Goal: Information Seeking & Learning: Learn about a topic

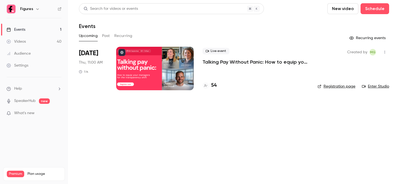
click at [36, 39] on link "Videos 40" at bounding box center [34, 42] width 68 height 12
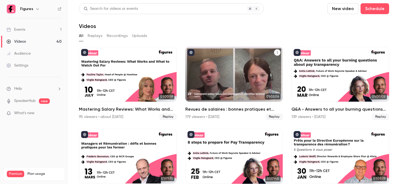
click at [235, 68] on div "Revues de salaires : bonnes pratiques et pièges à éviter" at bounding box center [234, 74] width 98 height 55
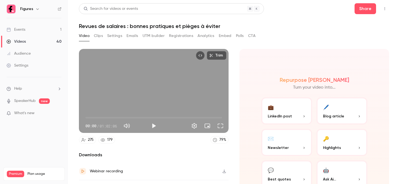
click at [181, 34] on button "Registrations" at bounding box center [181, 36] width 24 height 9
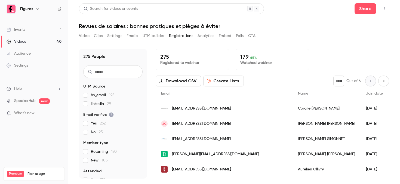
click at [122, 77] on input "text" at bounding box center [112, 71] width 59 height 13
click at [200, 140] on span "[EMAIL_ADDRESS][DOMAIN_NAME]" at bounding box center [201, 139] width 59 height 6
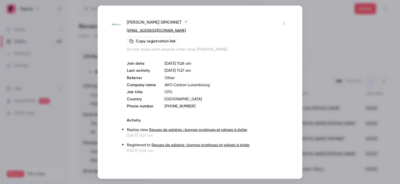
click at [313, 18] on div at bounding box center [200, 92] width 400 height 184
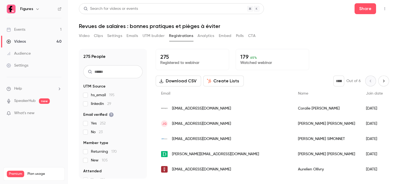
click at [199, 110] on span "[EMAIL_ADDRESS][DOMAIN_NAME]" at bounding box center [201, 109] width 59 height 6
